Goal: Information Seeking & Learning: Learn about a topic

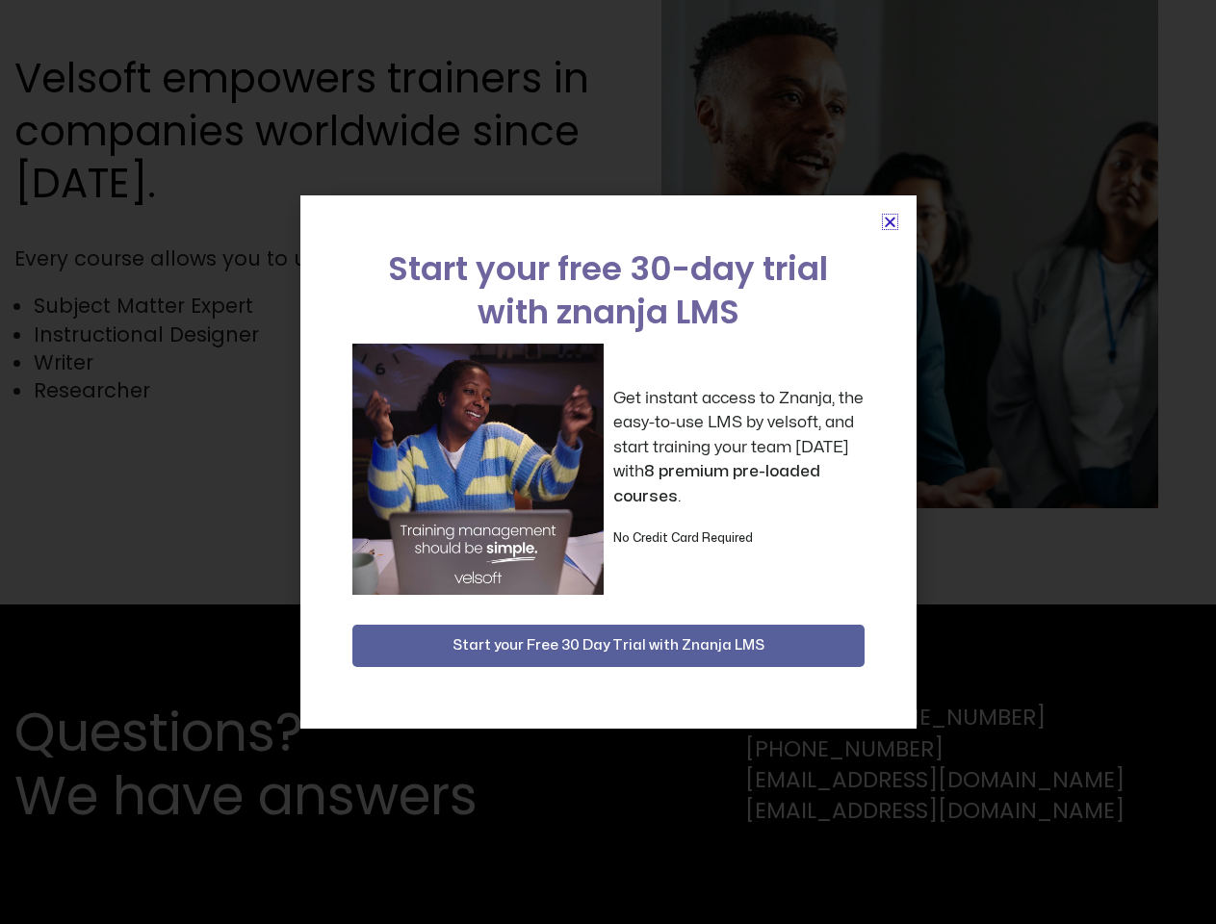
scroll to position [4213, 0]
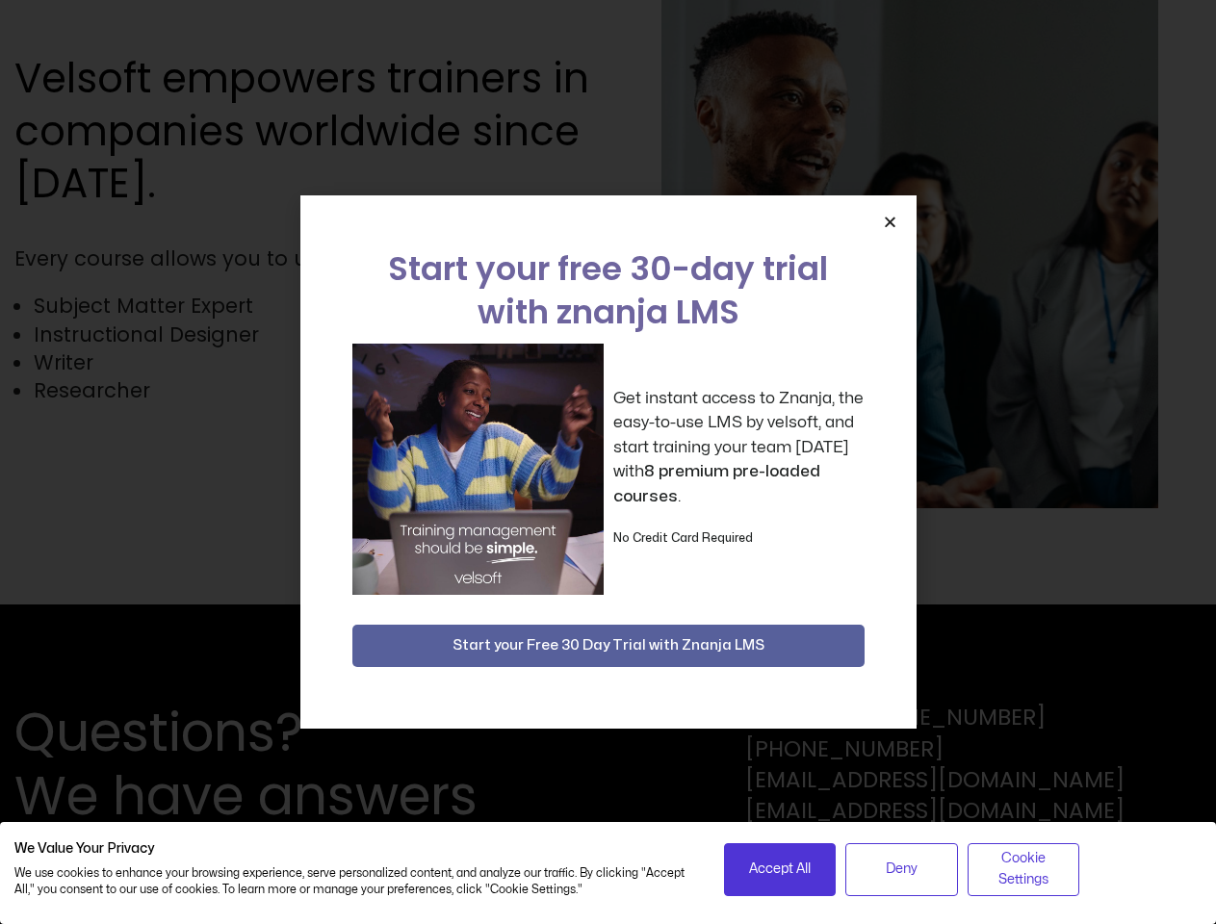
click at [608, 462] on div "Get instant access to Znanja, the easy-to-use LMS by velsoft, and start trainin…" at bounding box center [608, 469] width 512 height 251
click at [890, 221] on icon "Close" at bounding box center [890, 222] width 14 height 14
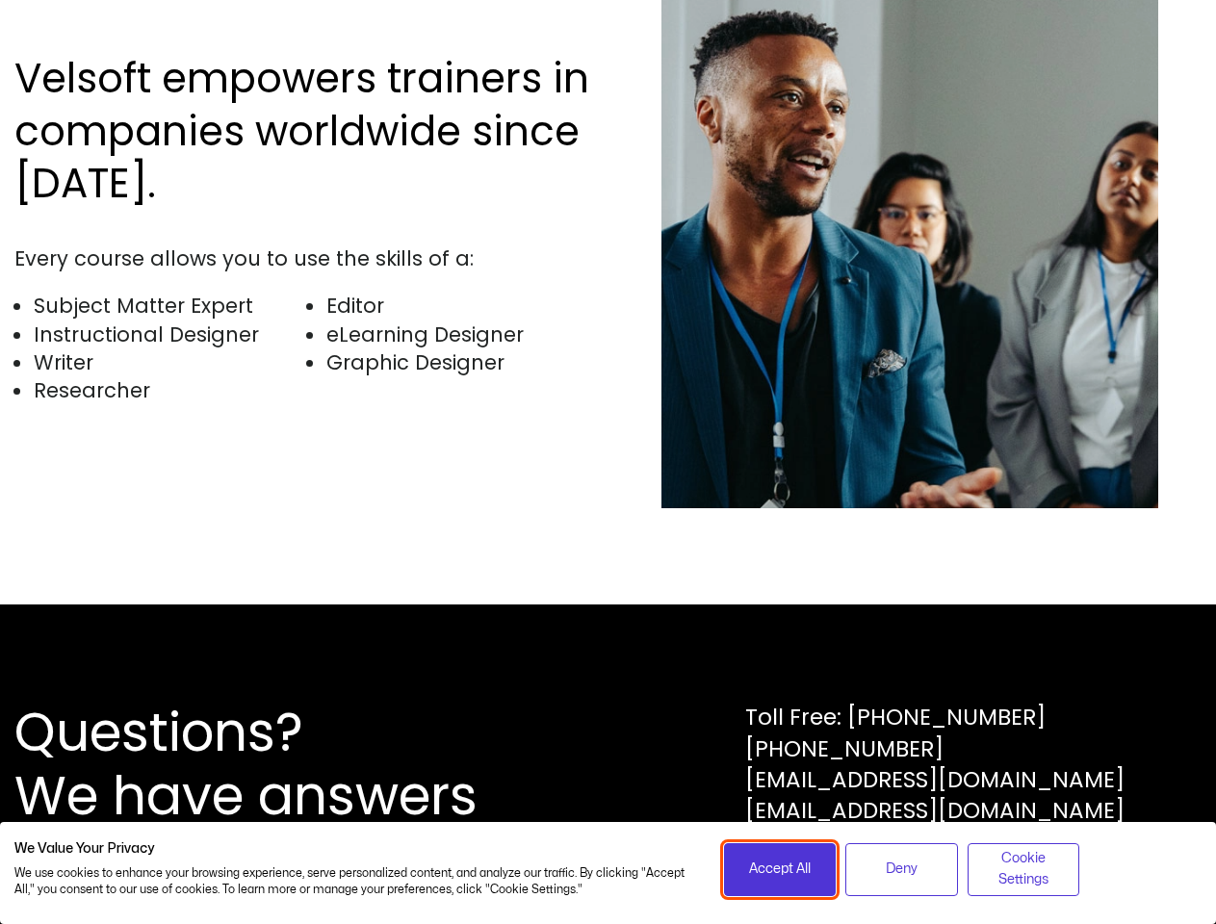
click at [780, 869] on span "Accept All" at bounding box center [780, 869] width 62 height 21
click at [901, 869] on div "Questions? We have answers Toll Free: [PHONE_NUMBER] [PHONE_NUMBER] [EMAIL_ADDR…" at bounding box center [608, 765] width 1216 height 320
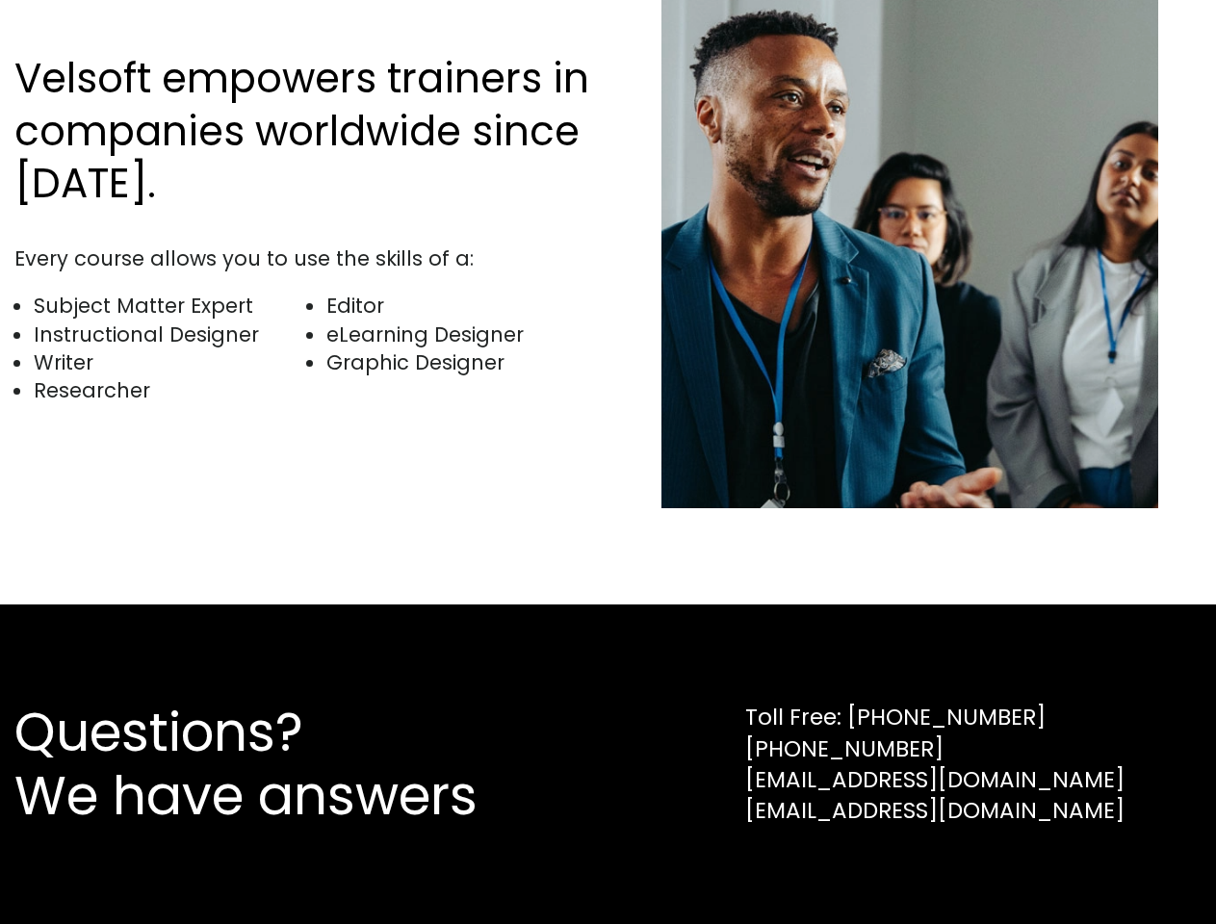
click at [1024, 869] on div "Questions? We have answers Toll Free: [PHONE_NUMBER] [PHONE_NUMBER] [EMAIL_ADDR…" at bounding box center [608, 765] width 1216 height 320
